Goal: Task Accomplishment & Management: Manage account settings

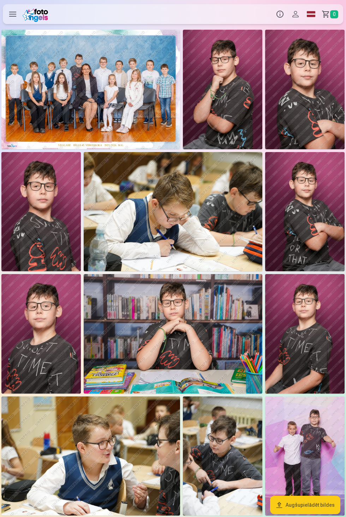
click at [297, 7] on button "Profils" at bounding box center [296, 14] width 16 height 20
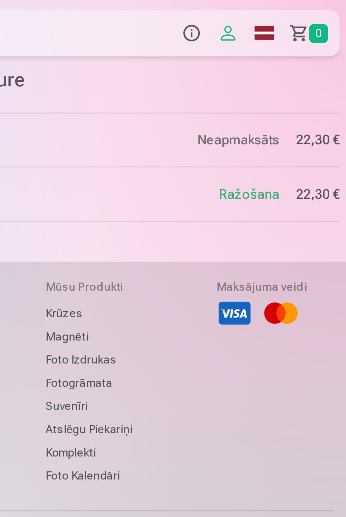
click at [325, 64] on span "22,30 €" at bounding box center [334, 59] width 19 height 8
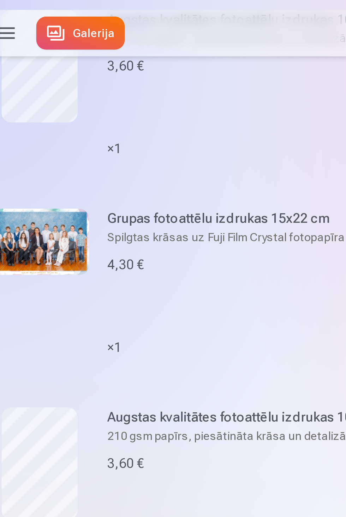
scroll to position [74, 0]
